Goal: Information Seeking & Learning: Learn about a topic

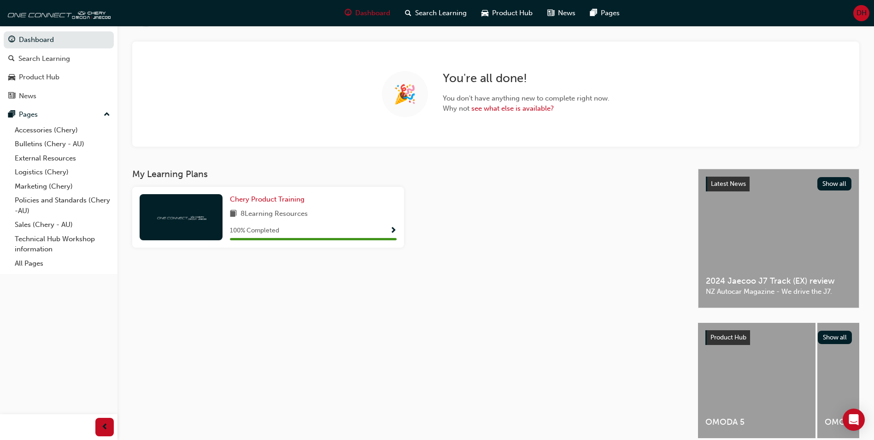
scroll to position [83, 0]
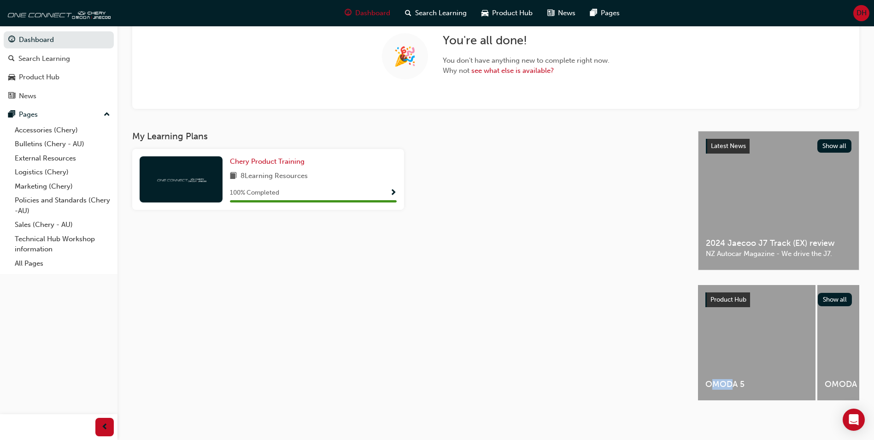
drag, startPoint x: 712, startPoint y: 397, endPoint x: 734, endPoint y: 399, distance: 21.7
click at [734, 399] on div "OMODA 5 OMODA E5 TIGGO 4 MY26 TIGGO 8 CSH TIGGO 8 PRO MAX" at bounding box center [778, 343] width 161 height 117
click at [839, 293] on button "Show all" at bounding box center [835, 299] width 35 height 13
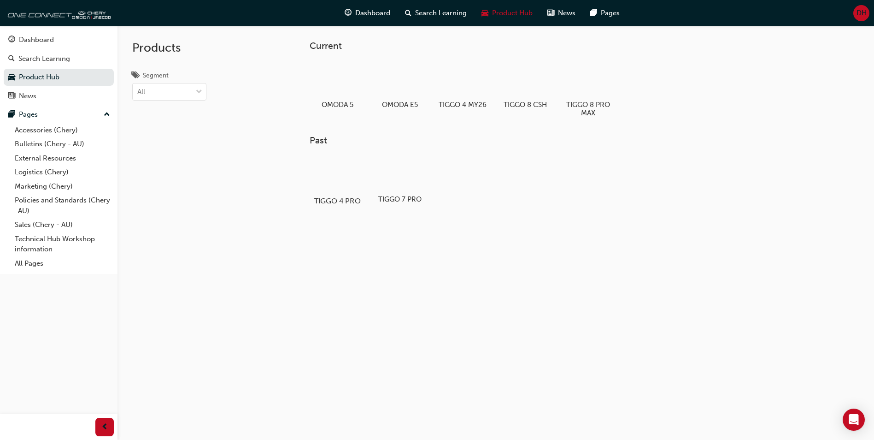
click at [339, 177] on div at bounding box center [337, 173] width 51 height 37
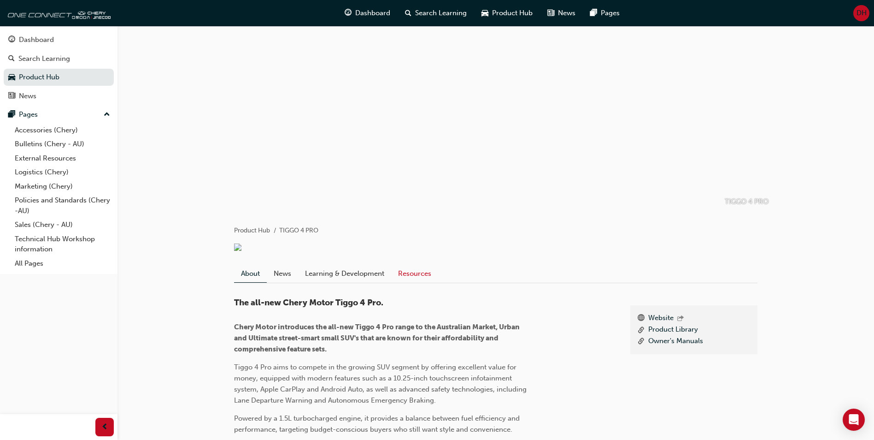
click at [412, 274] on link "Resources" at bounding box center [414, 274] width 47 height 18
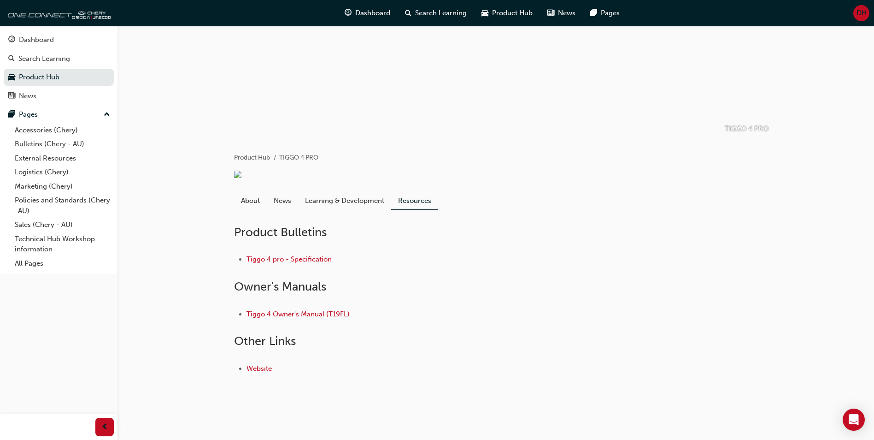
scroll to position [74, 0]
click at [275, 259] on link "Tiggo 4 pro - Specification" at bounding box center [289, 257] width 85 height 8
